Goal: Task Accomplishment & Management: Use online tool/utility

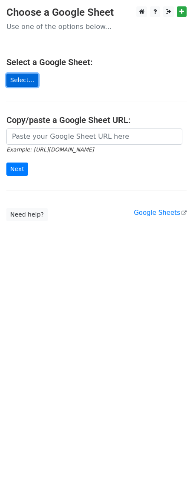
click at [23, 82] on link "Select..." at bounding box center [22, 80] width 32 height 13
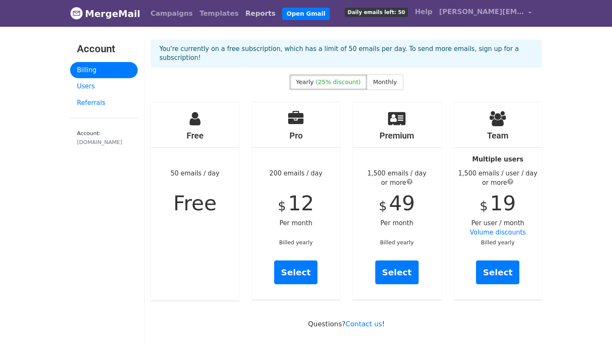
click at [242, 14] on link "Reports" at bounding box center [260, 13] width 37 height 17
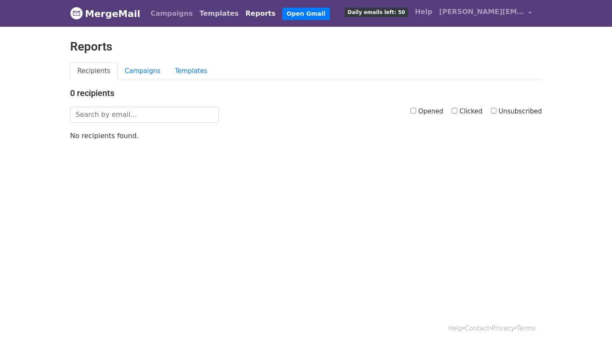
click at [205, 15] on link "Templates" at bounding box center [219, 13] width 46 height 17
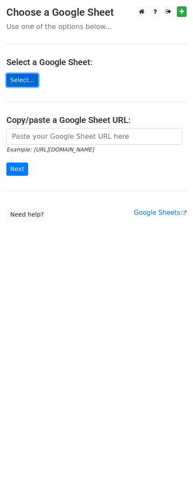
click at [29, 79] on link "Select..." at bounding box center [22, 80] width 32 height 13
click at [25, 82] on link "Select..." at bounding box center [22, 80] width 32 height 13
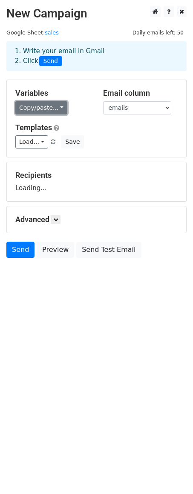
click at [39, 111] on link "Copy/paste..." at bounding box center [41, 107] width 52 height 13
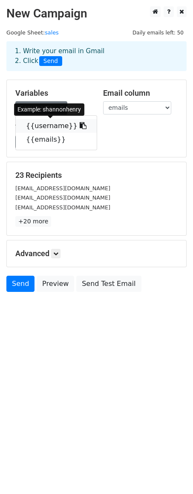
click at [79, 128] on icon at bounding box center [82, 125] width 7 height 7
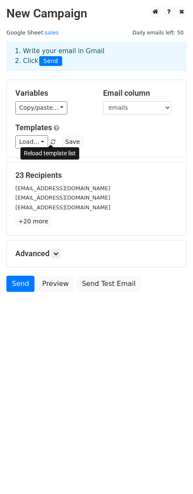
click at [51, 142] on span at bounding box center [53, 142] width 5 height 6
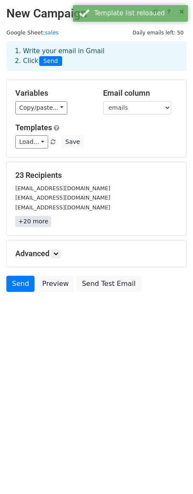
click at [32, 221] on link "+20 more" at bounding box center [33, 221] width 36 height 11
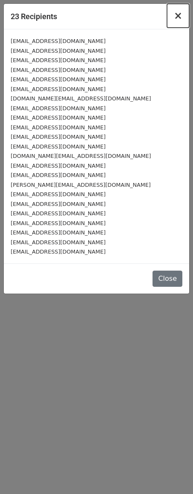
click at [176, 19] on span "×" at bounding box center [177, 16] width 9 height 12
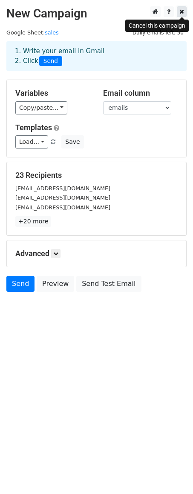
click at [182, 11] on icon at bounding box center [181, 12] width 5 height 6
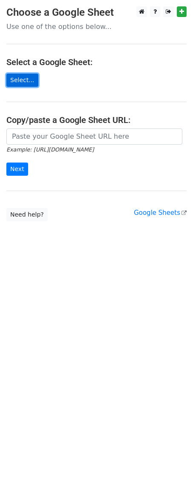
click at [24, 81] on link "Select..." at bounding box center [22, 80] width 32 height 13
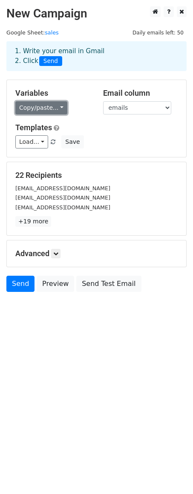
click at [48, 102] on link "Copy/paste..." at bounding box center [41, 107] width 52 height 13
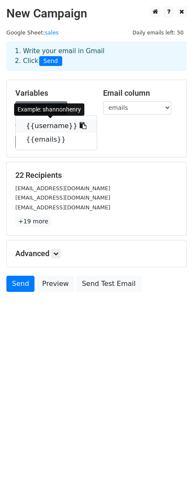
click at [45, 128] on link "{{username}}" at bounding box center [56, 126] width 81 height 14
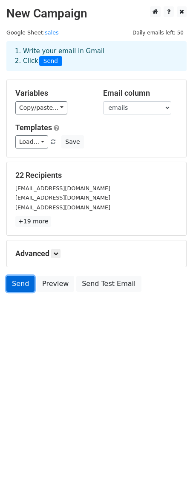
click at [23, 280] on link "Send" at bounding box center [20, 283] width 28 height 16
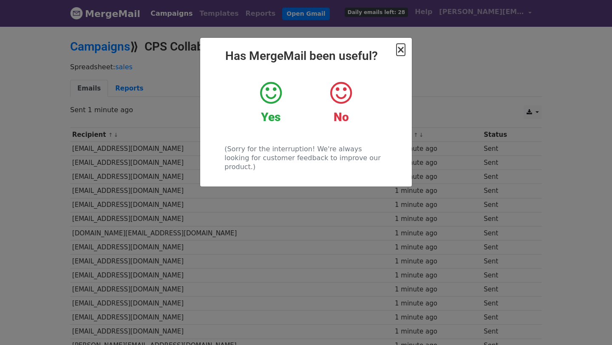
click at [403, 55] on span "×" at bounding box center [401, 50] width 9 height 12
